Goal: Task Accomplishment & Management: Use online tool/utility

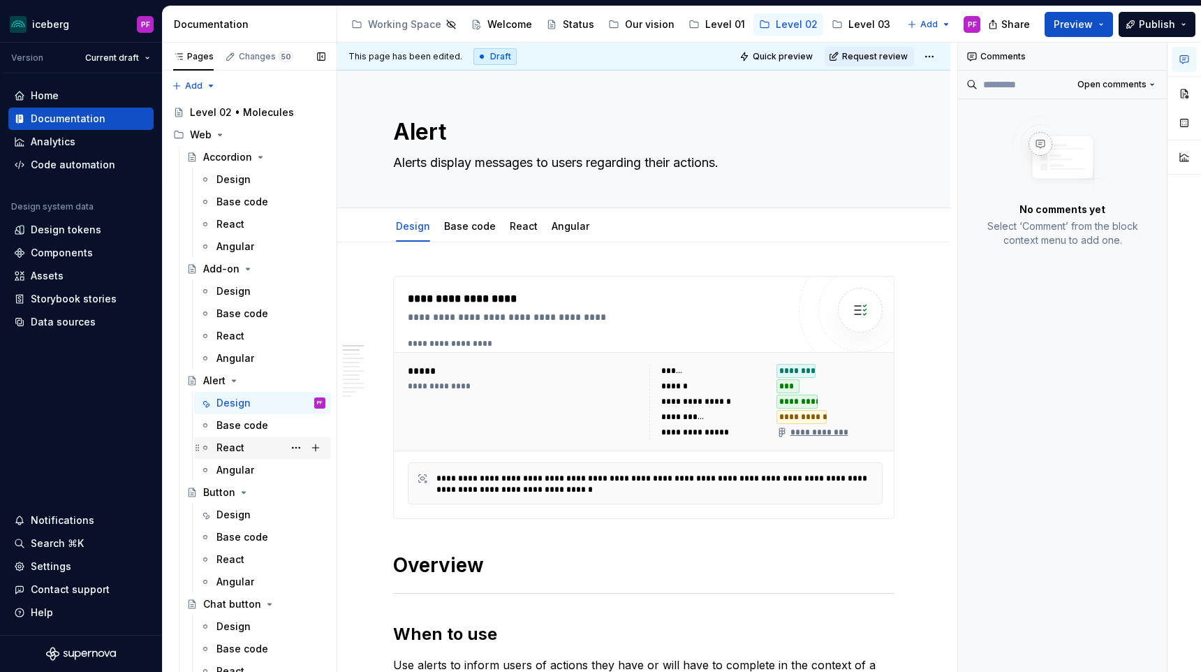
scroll to position [0, 19]
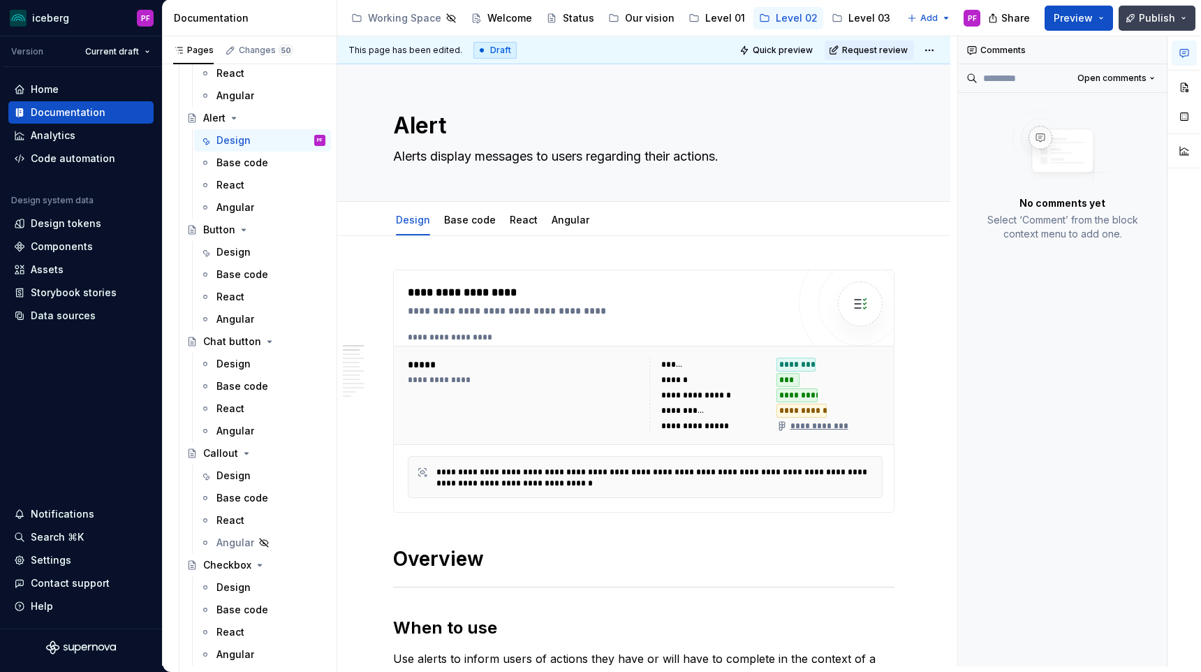
click at [1136, 14] on button "Publish" at bounding box center [1157, 18] width 77 height 25
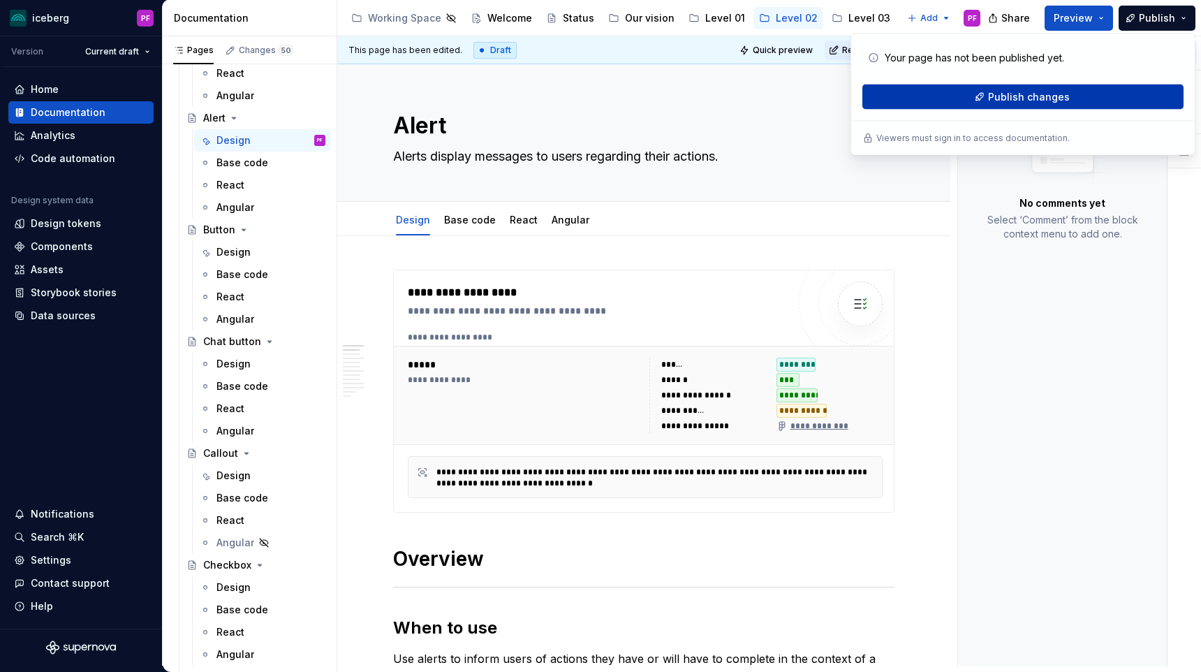
click at [1055, 108] on button "Publish changes" at bounding box center [1023, 97] width 321 height 25
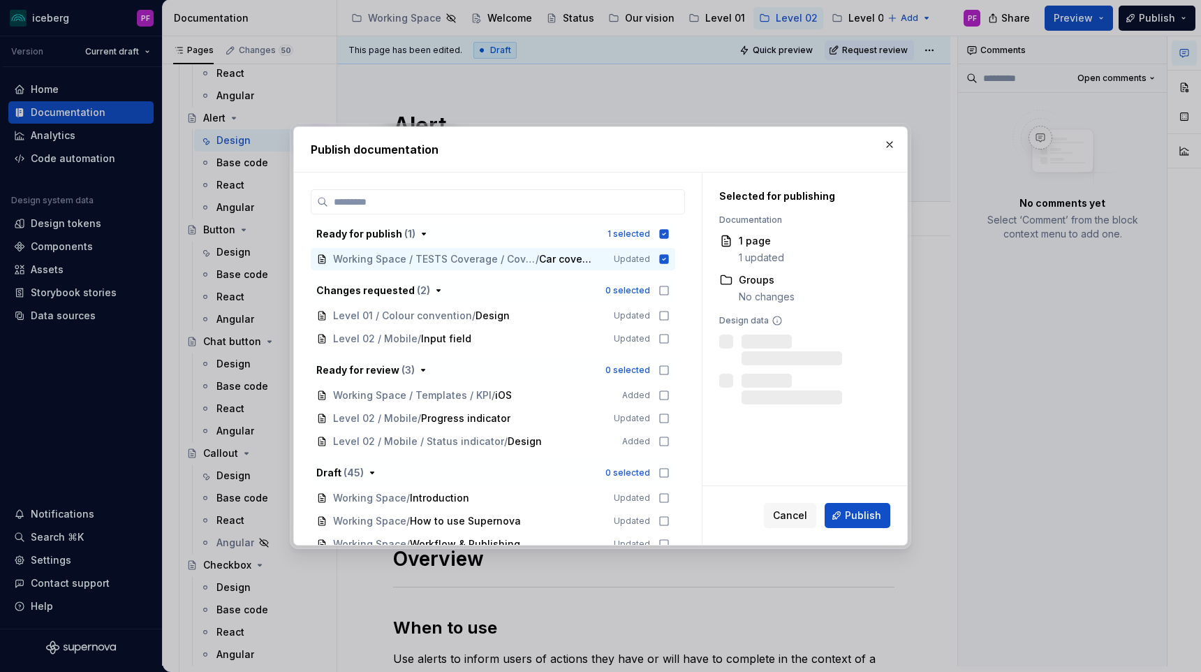
type textarea "*"
click at [664, 256] on div "Working Space / TESTS Coverage / Coverage [v1] / Car coverage Updated" at bounding box center [493, 259] width 365 height 22
click at [617, 220] on div "Ready for publish ( 1 ) 0 selected Working Space / TESTS Coverage / Coverage [v…" at bounding box center [498, 367] width 374 height 356
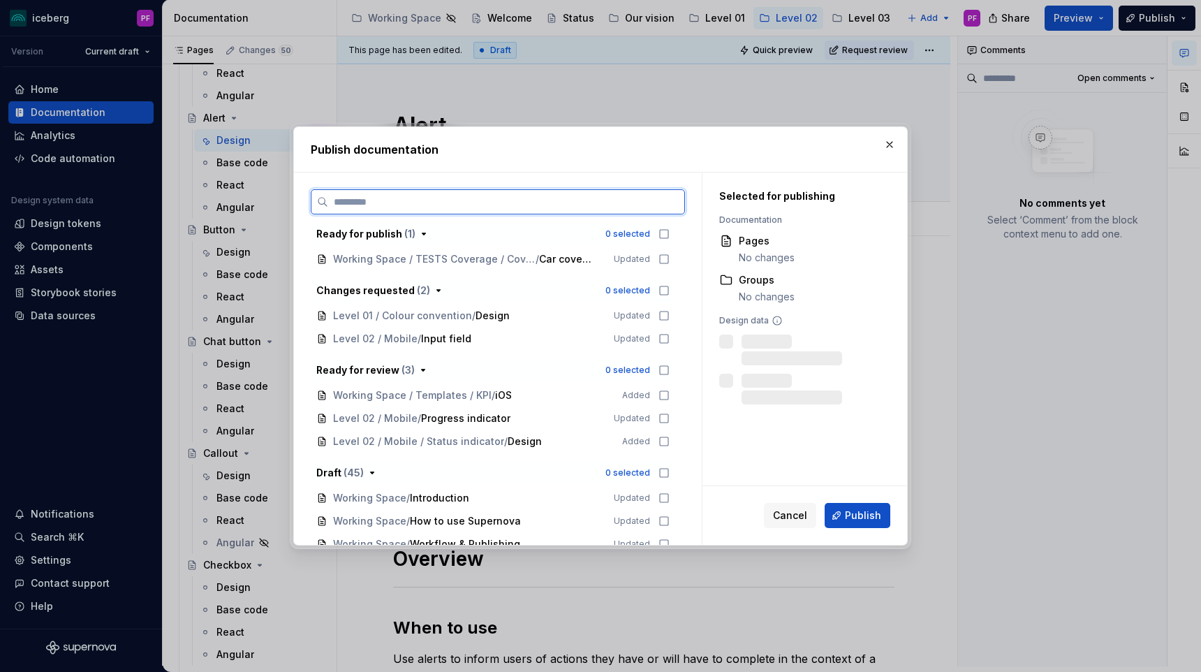
click at [575, 208] on input "search" at bounding box center [506, 202] width 356 height 14
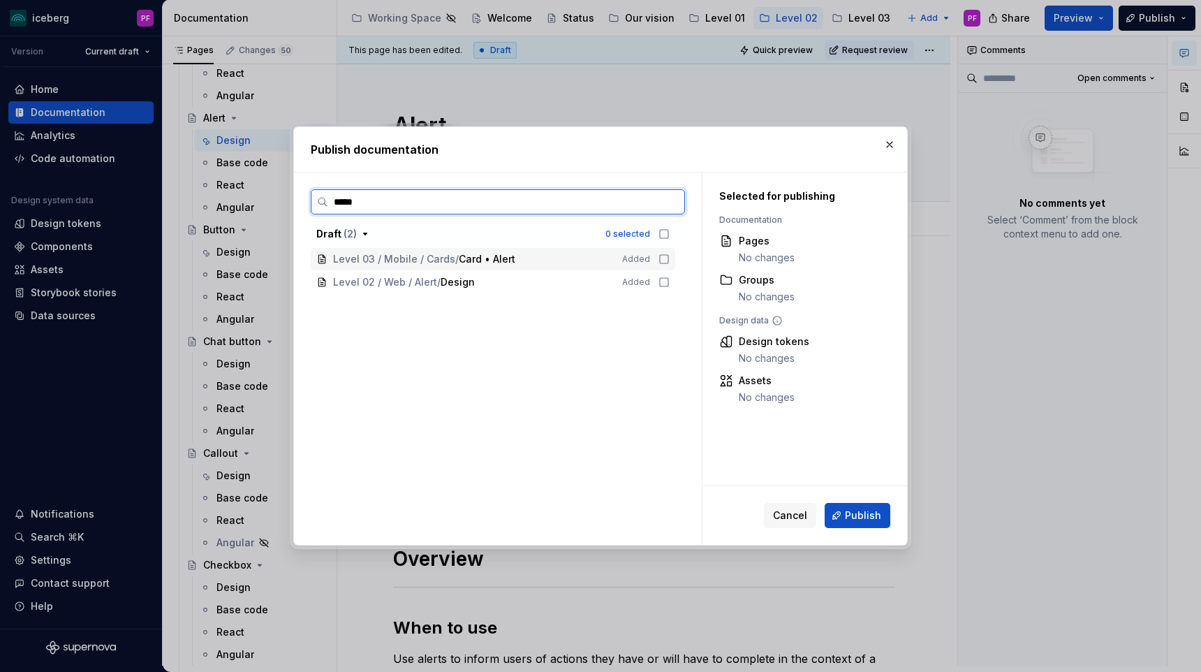
type input "****"
click at [550, 275] on div "Level 02 / Web / Alert / Design" at bounding box center [469, 282] width 272 height 14
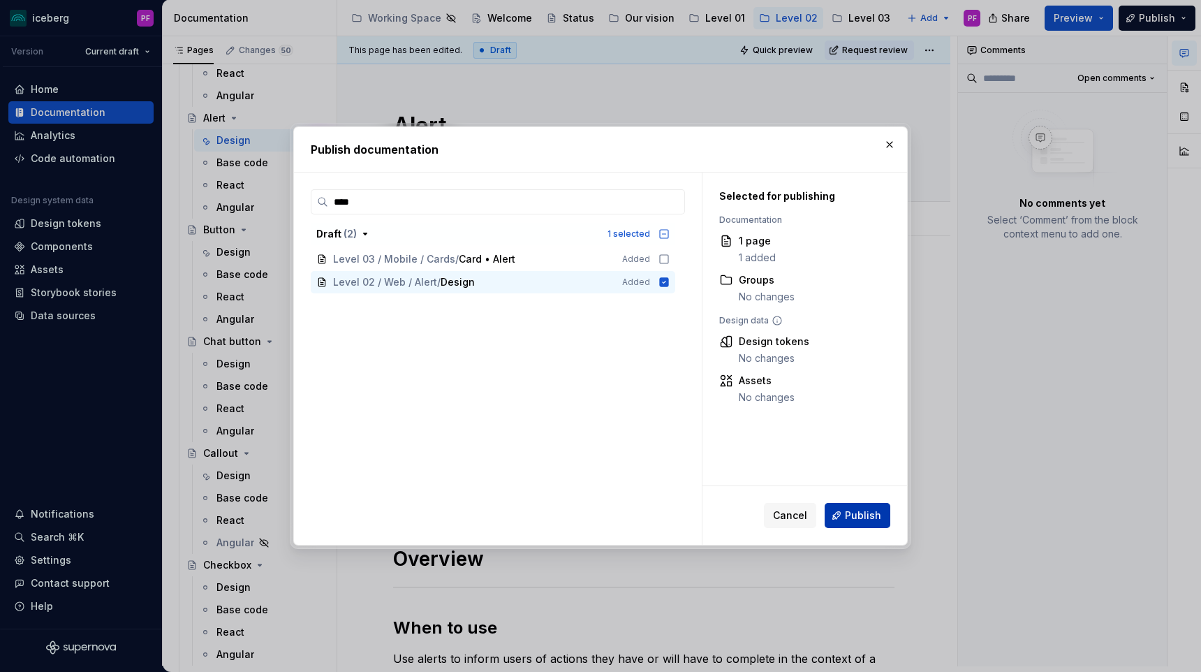
click at [843, 511] on button "Publish" at bounding box center [858, 515] width 66 height 25
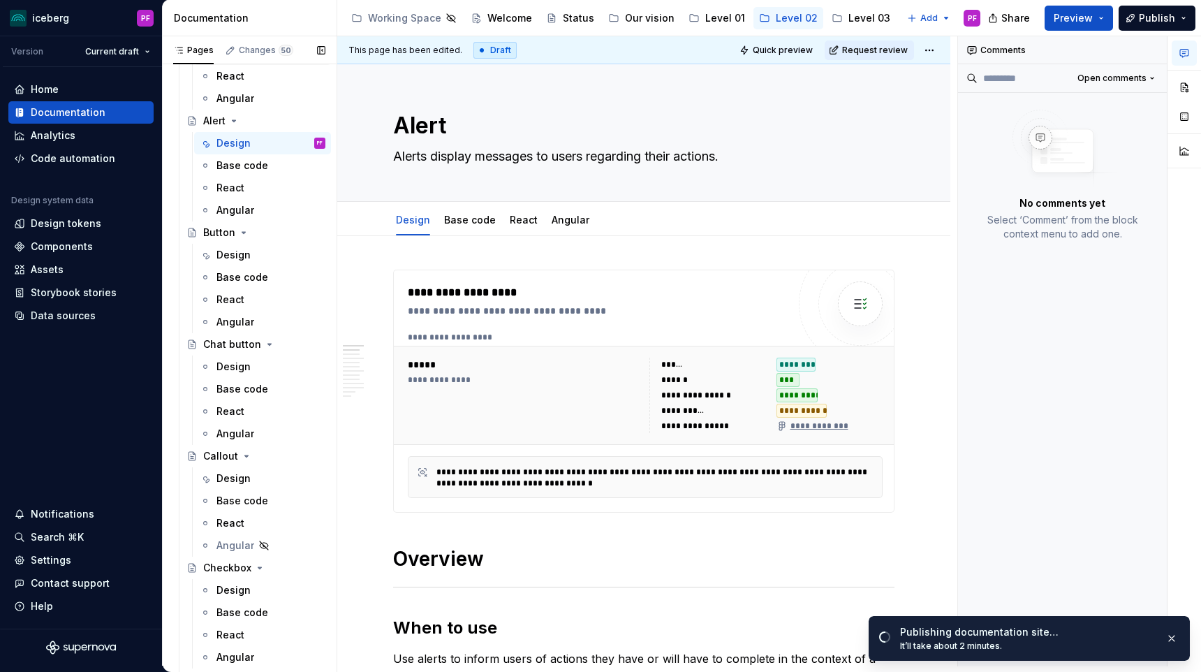
scroll to position [256, 0]
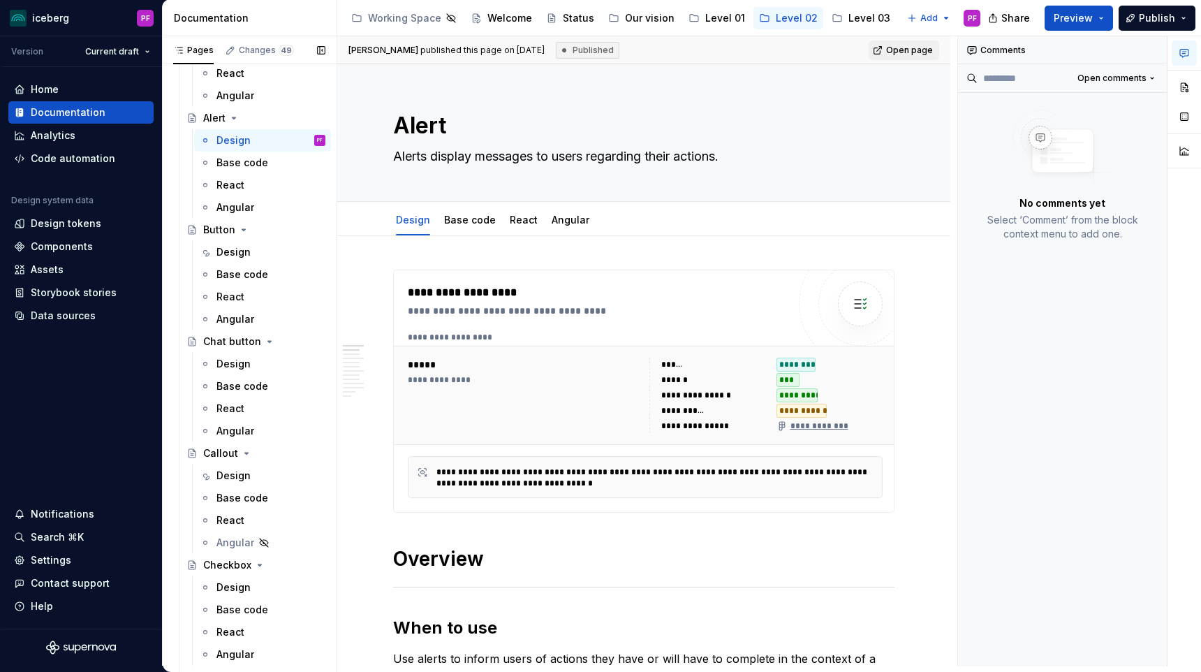
type textarea "*"
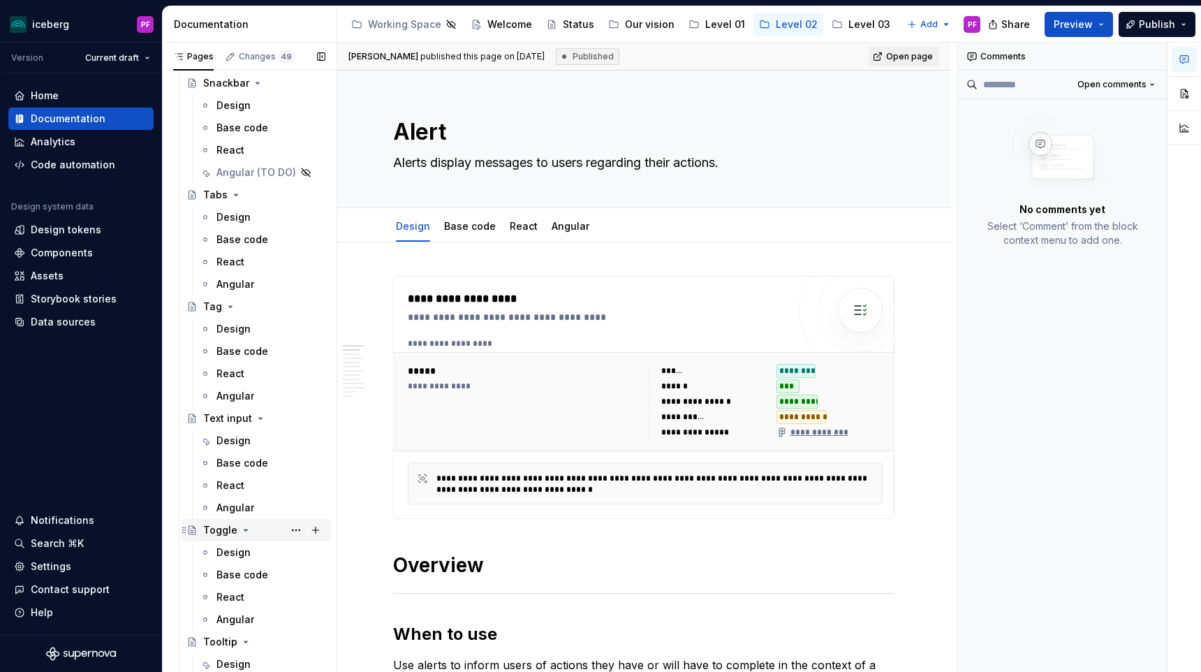
scroll to position [3002, 0]
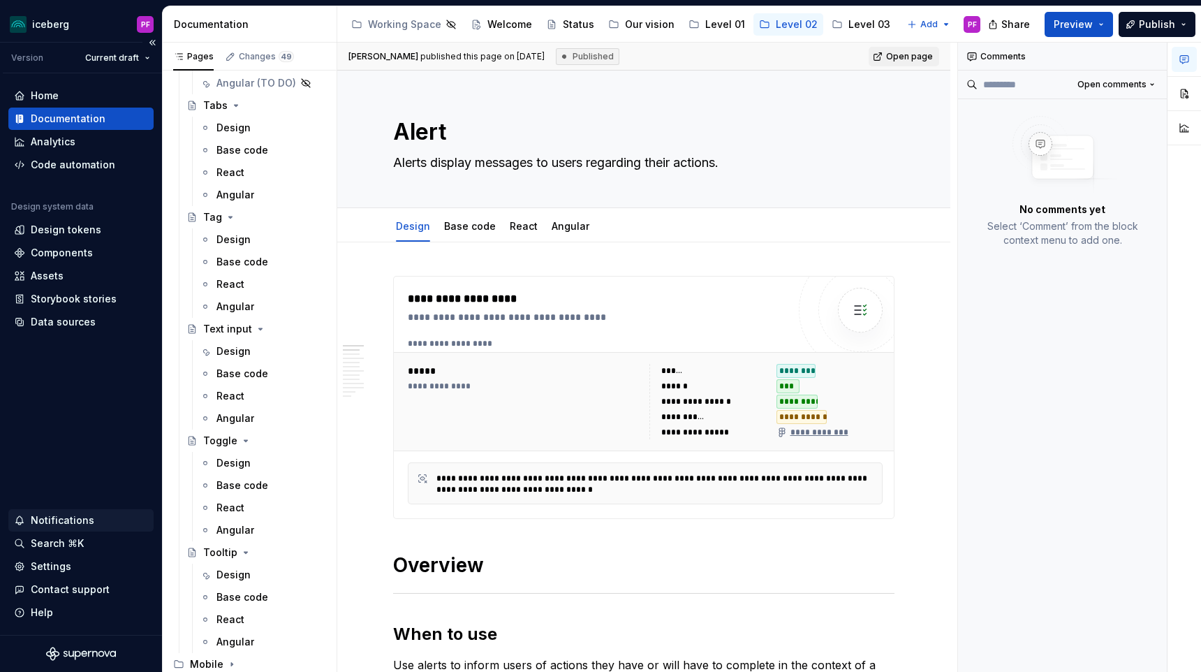
click at [70, 525] on div "Notifications" at bounding box center [63, 520] width 64 height 14
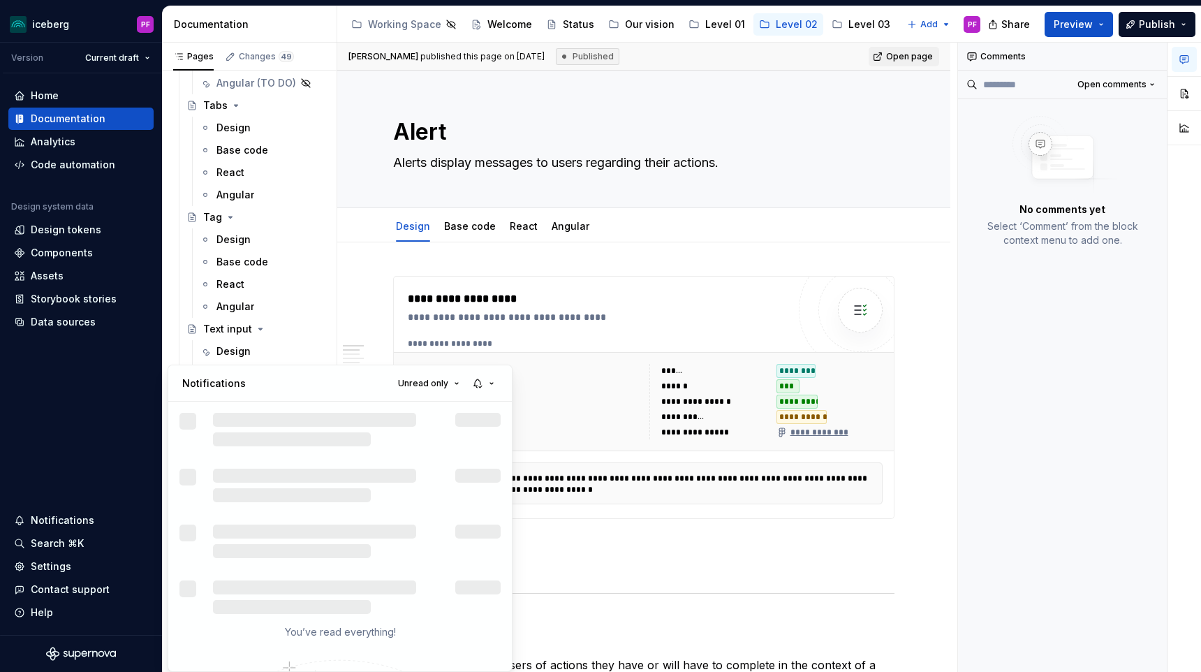
type textarea "*"
